Goal: Use online tool/utility: Use online tool/utility

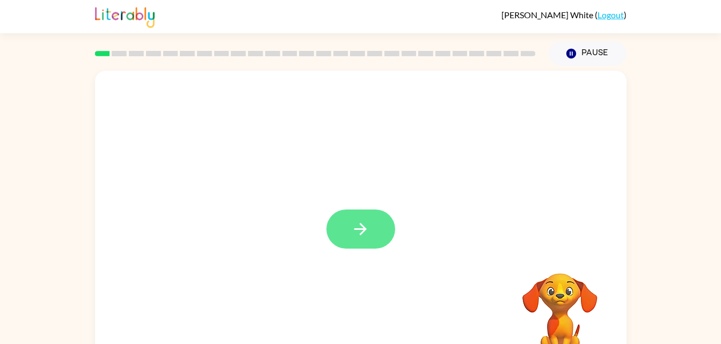
click at [356, 237] on icon "button" at bounding box center [360, 229] width 19 height 19
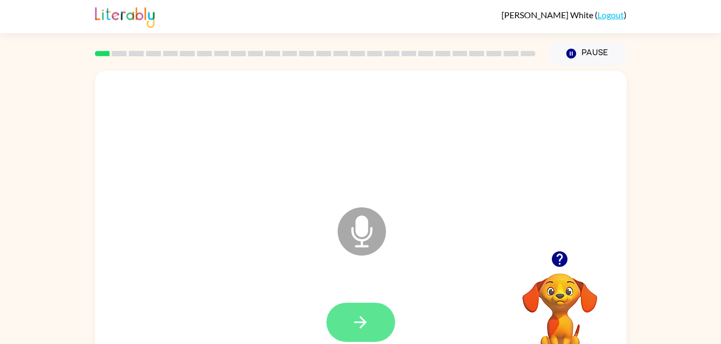
click at [366, 324] on icon "button" at bounding box center [360, 322] width 19 height 19
click at [371, 328] on button "button" at bounding box center [360, 322] width 69 height 39
click at [364, 322] on icon "button" at bounding box center [360, 323] width 12 height 12
click at [355, 325] on icon "button" at bounding box center [360, 322] width 19 height 19
click at [368, 335] on button "button" at bounding box center [360, 322] width 69 height 39
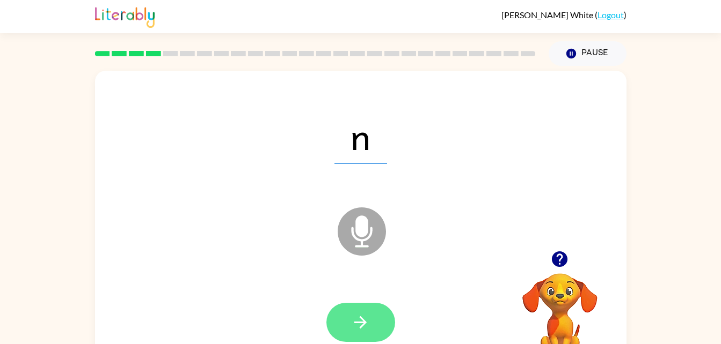
click at [368, 324] on icon "button" at bounding box center [360, 322] width 19 height 19
click at [365, 328] on icon "button" at bounding box center [360, 322] width 19 height 19
click at [368, 324] on icon "button" at bounding box center [360, 322] width 19 height 19
click at [369, 320] on icon "button" at bounding box center [360, 322] width 19 height 19
click at [372, 316] on button "button" at bounding box center [360, 322] width 69 height 39
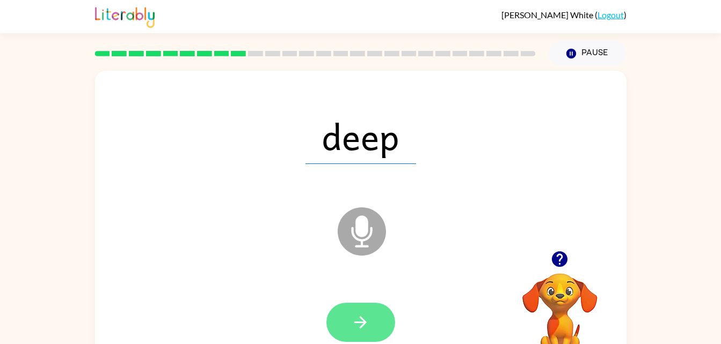
click at [369, 317] on icon "button" at bounding box center [360, 322] width 19 height 19
click at [363, 312] on button "button" at bounding box center [360, 322] width 69 height 39
click at [363, 318] on icon "button" at bounding box center [360, 322] width 19 height 19
click at [375, 322] on button "button" at bounding box center [360, 322] width 69 height 39
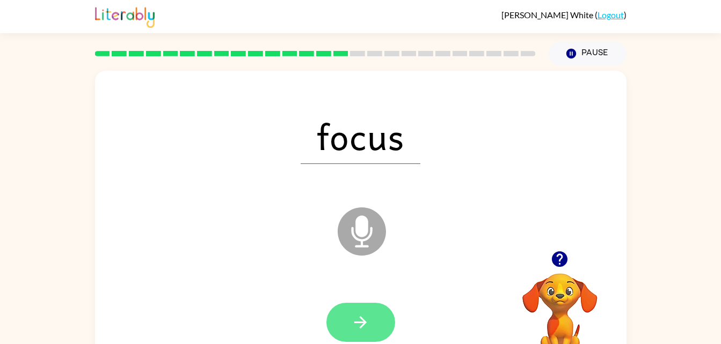
click at [364, 312] on button "button" at bounding box center [360, 322] width 69 height 39
click at [366, 318] on icon "button" at bounding box center [360, 322] width 19 height 19
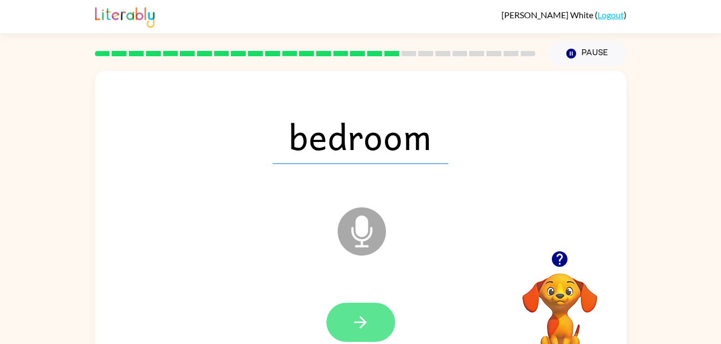
click at [382, 309] on button "button" at bounding box center [360, 322] width 69 height 39
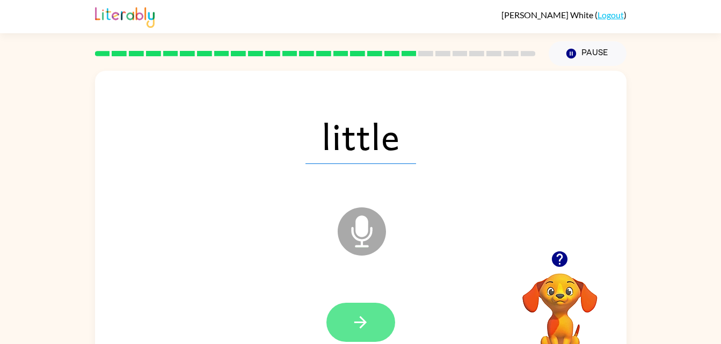
click at [366, 328] on icon "button" at bounding box center [360, 322] width 19 height 19
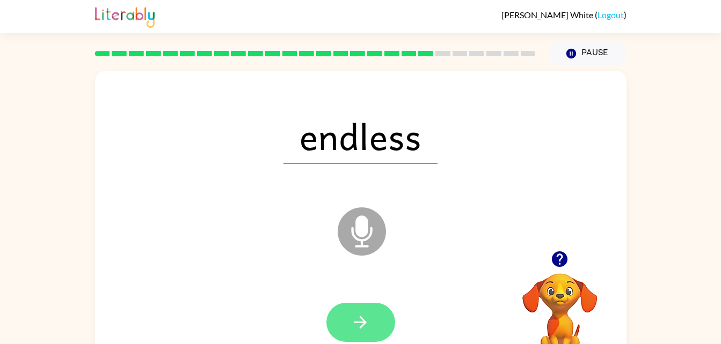
click at [373, 323] on button "button" at bounding box center [360, 322] width 69 height 39
click at [374, 318] on button "button" at bounding box center [360, 322] width 69 height 39
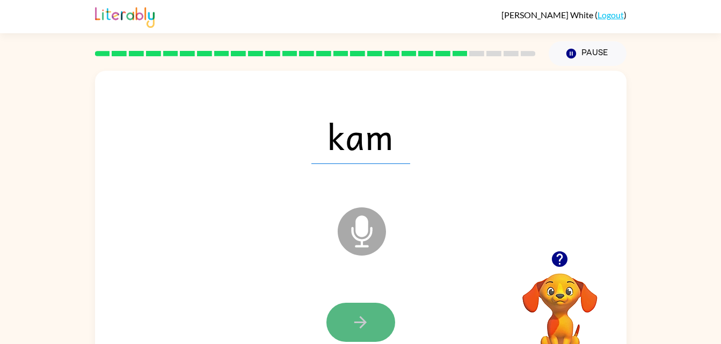
click at [367, 325] on icon "button" at bounding box center [360, 322] width 19 height 19
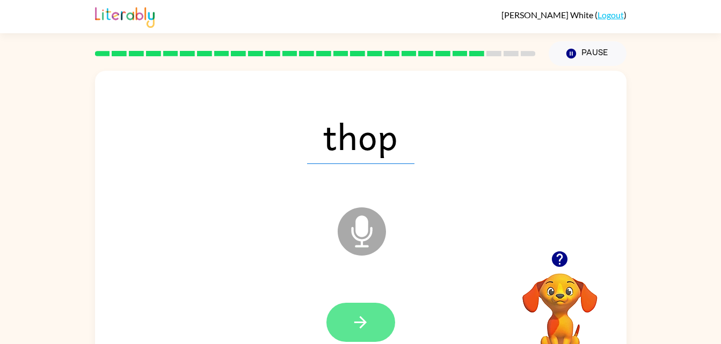
click at [370, 326] on button "button" at bounding box center [360, 322] width 69 height 39
click at [366, 322] on icon "button" at bounding box center [360, 323] width 12 height 12
click at [373, 322] on button "button" at bounding box center [360, 322] width 69 height 39
